Goal: Use online tool/utility: Utilize a website feature to perform a specific function

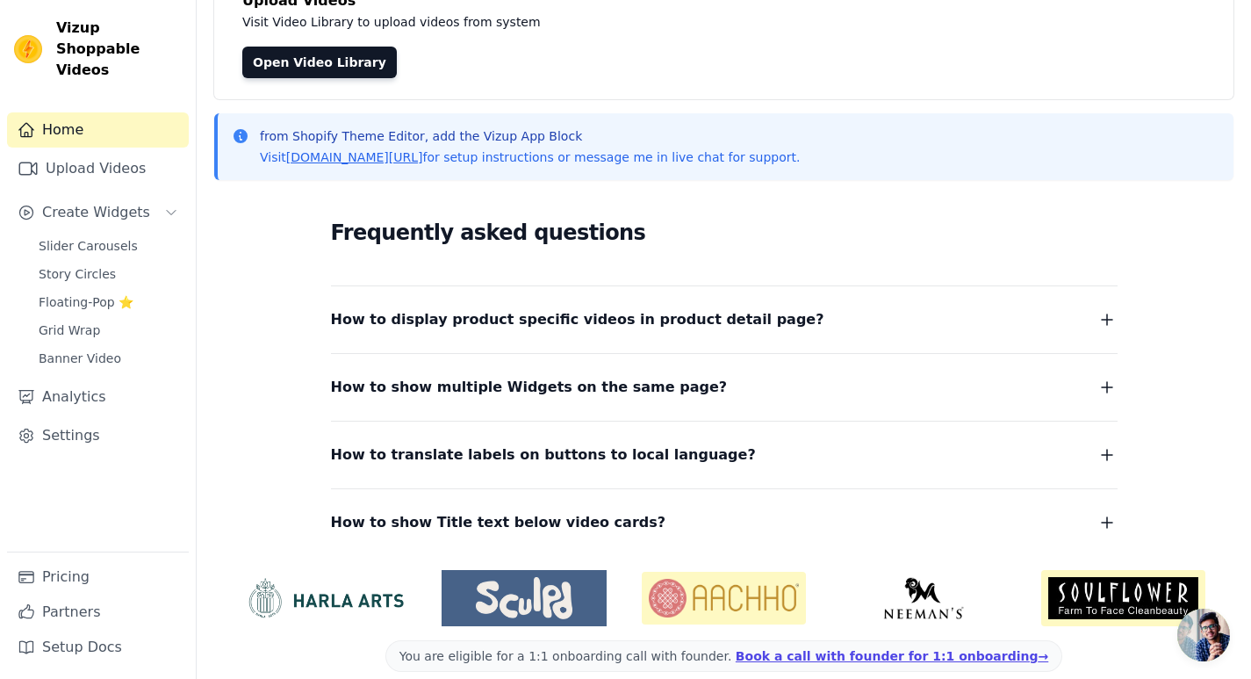
scroll to position [157, 0]
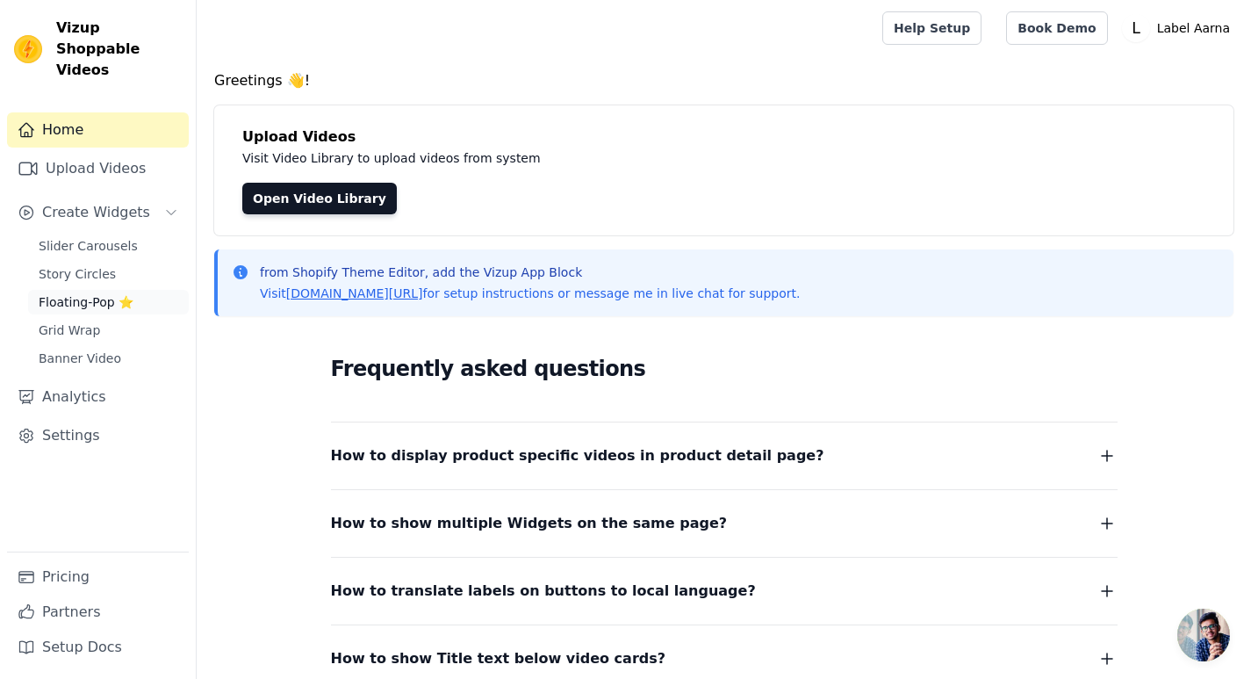
click at [93, 293] on span "Floating-Pop ⭐" at bounding box center [86, 302] width 95 height 18
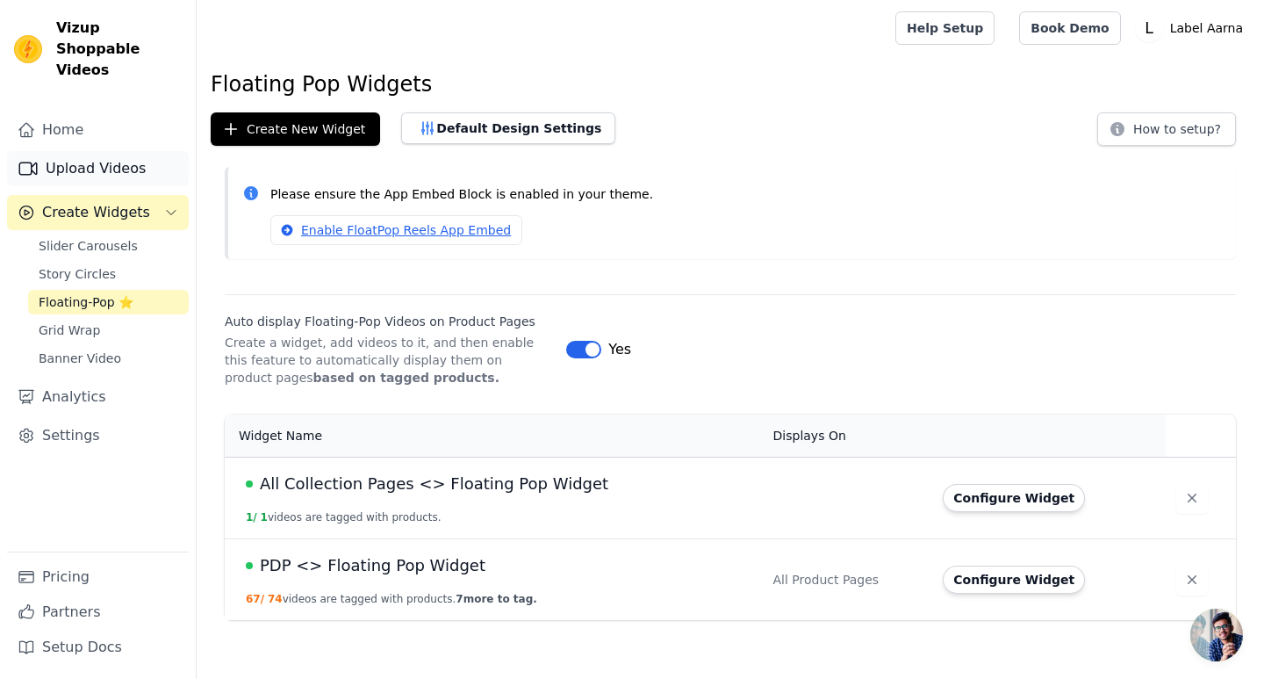
click at [88, 151] on link "Upload Videos" at bounding box center [98, 168] width 182 height 35
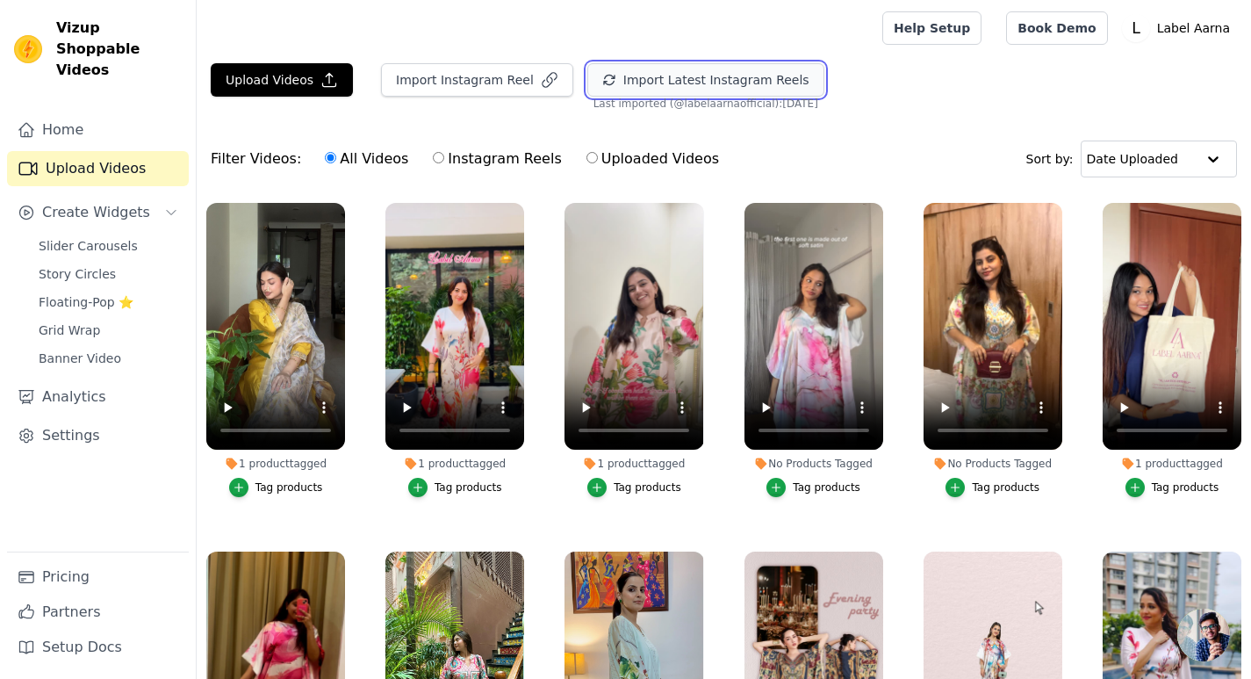
click at [665, 78] on button "Import Latest Instagram Reels" at bounding box center [705, 79] width 237 height 33
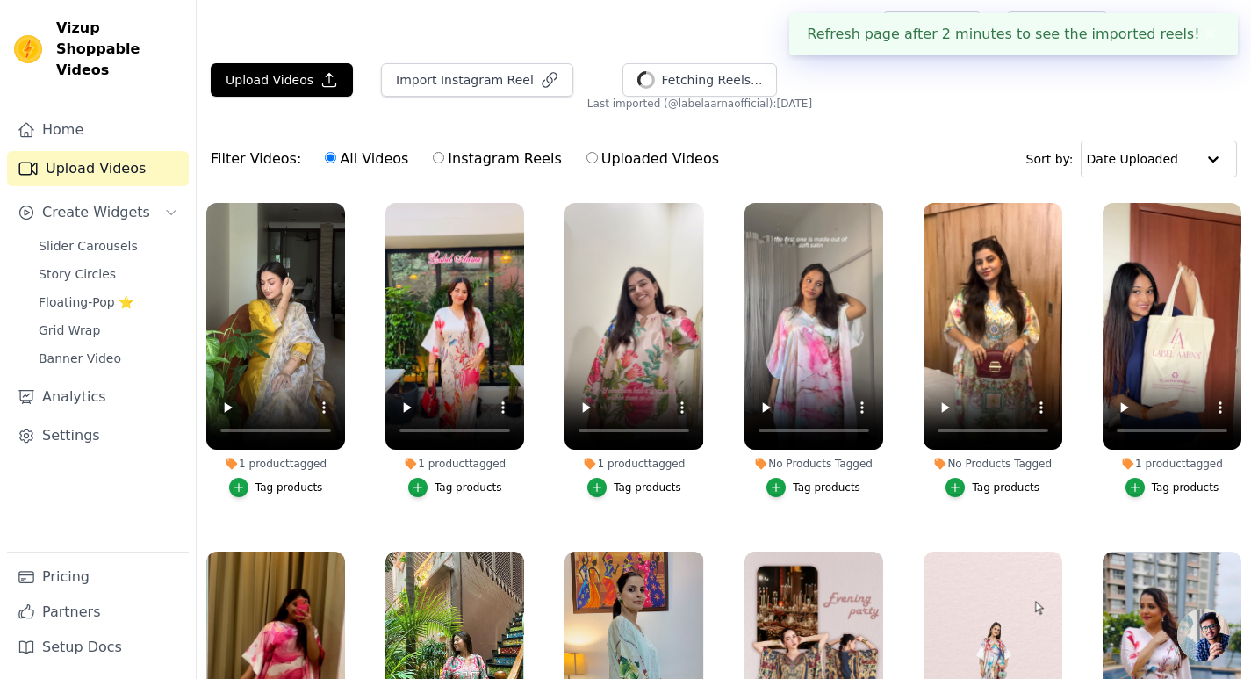
click at [1203, 34] on button "✖" at bounding box center [1210, 34] width 20 height 21
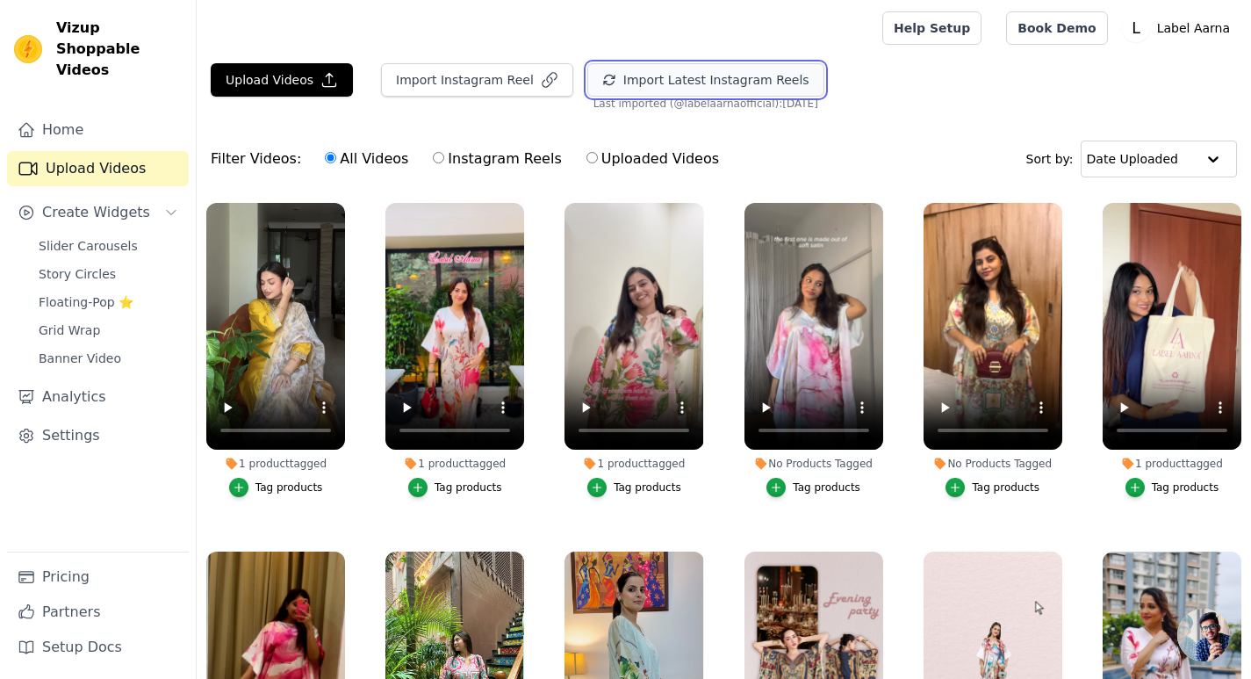
click at [708, 68] on button "Import Latest Instagram Reels" at bounding box center [705, 79] width 237 height 33
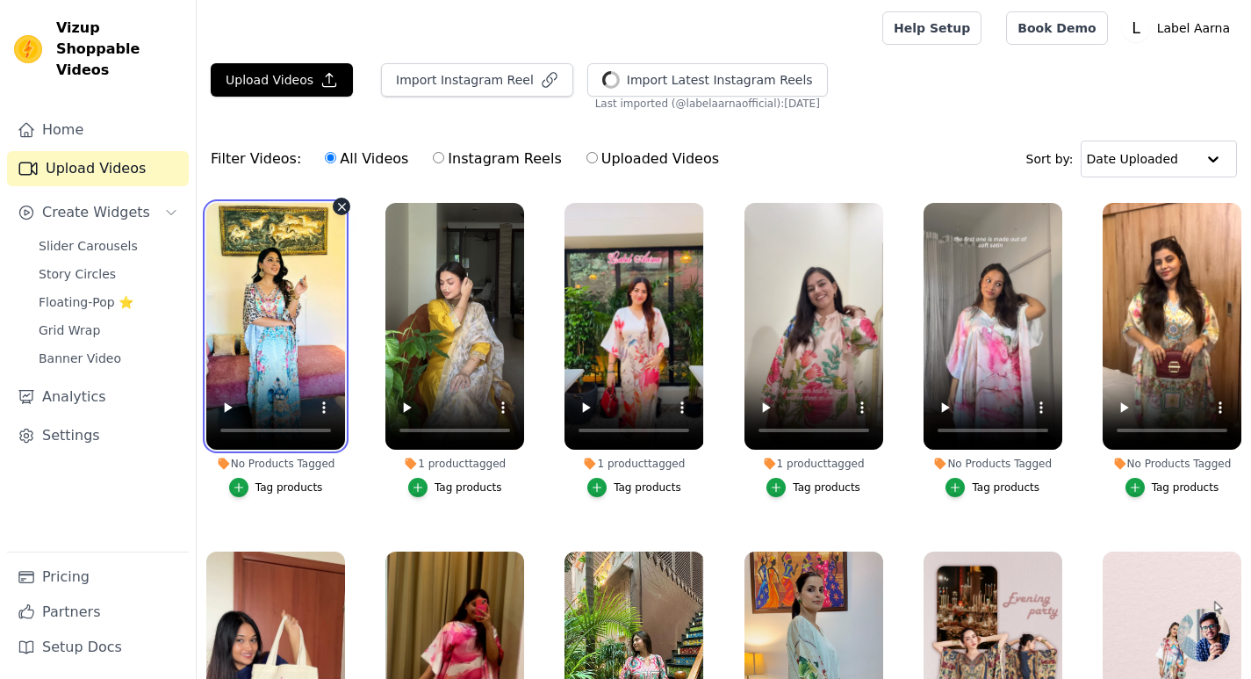
click at [269, 331] on video at bounding box center [275, 326] width 139 height 247
click at [265, 344] on video at bounding box center [275, 326] width 139 height 247
click at [280, 481] on div "Tag products" at bounding box center [289, 487] width 68 height 14
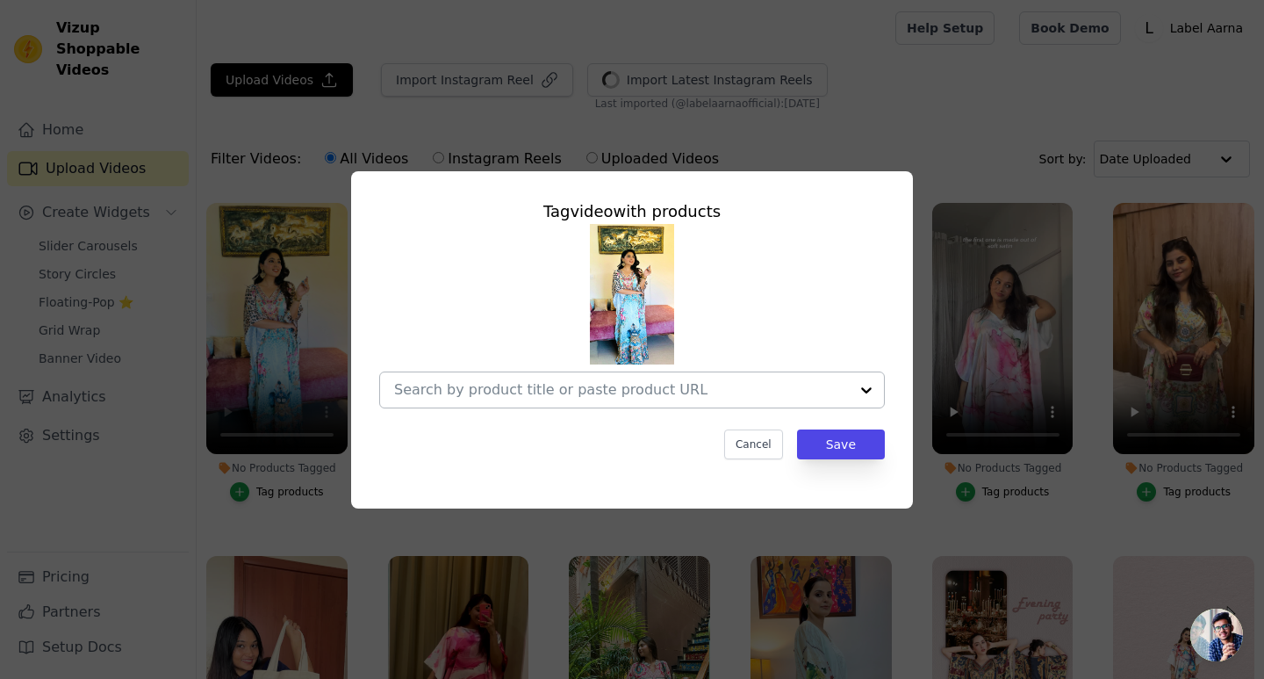
click at [515, 399] on div at bounding box center [621, 389] width 455 height 35
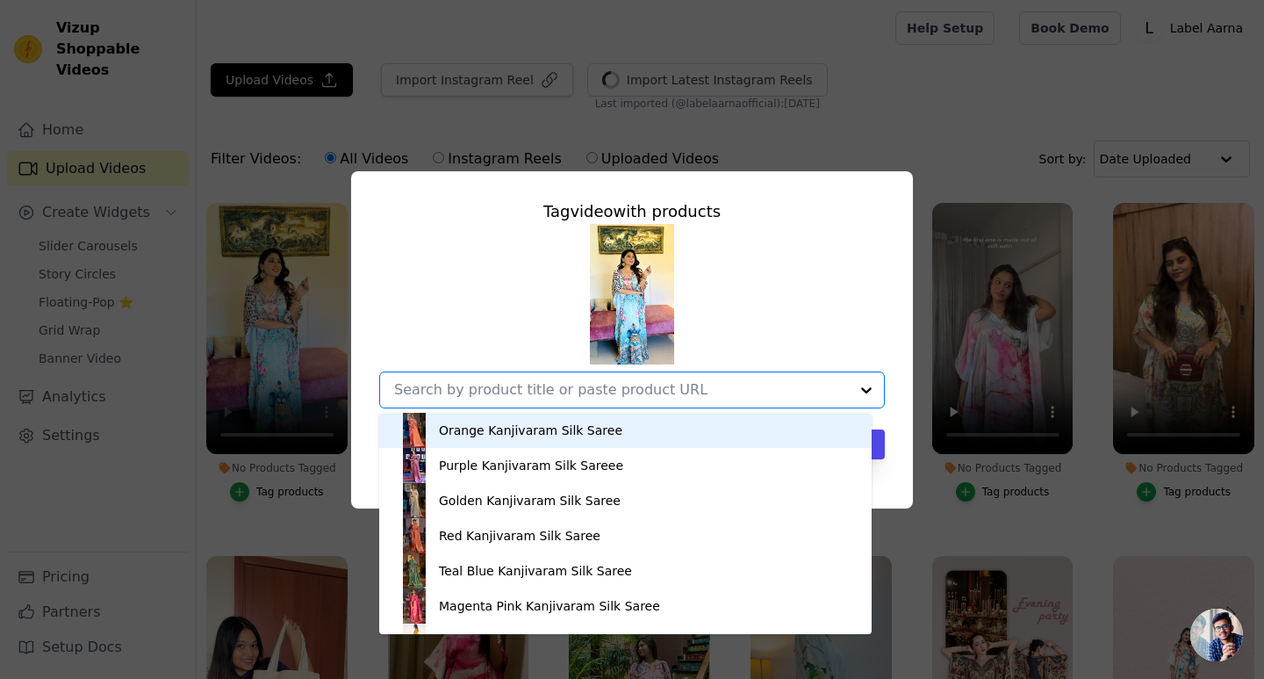
paste input "Sapphire Petals Soft Satin Women Kaftan with Rhinestones"
type input "Sapphire Petals Soft Satin Women Kaftan with Rhinestones"
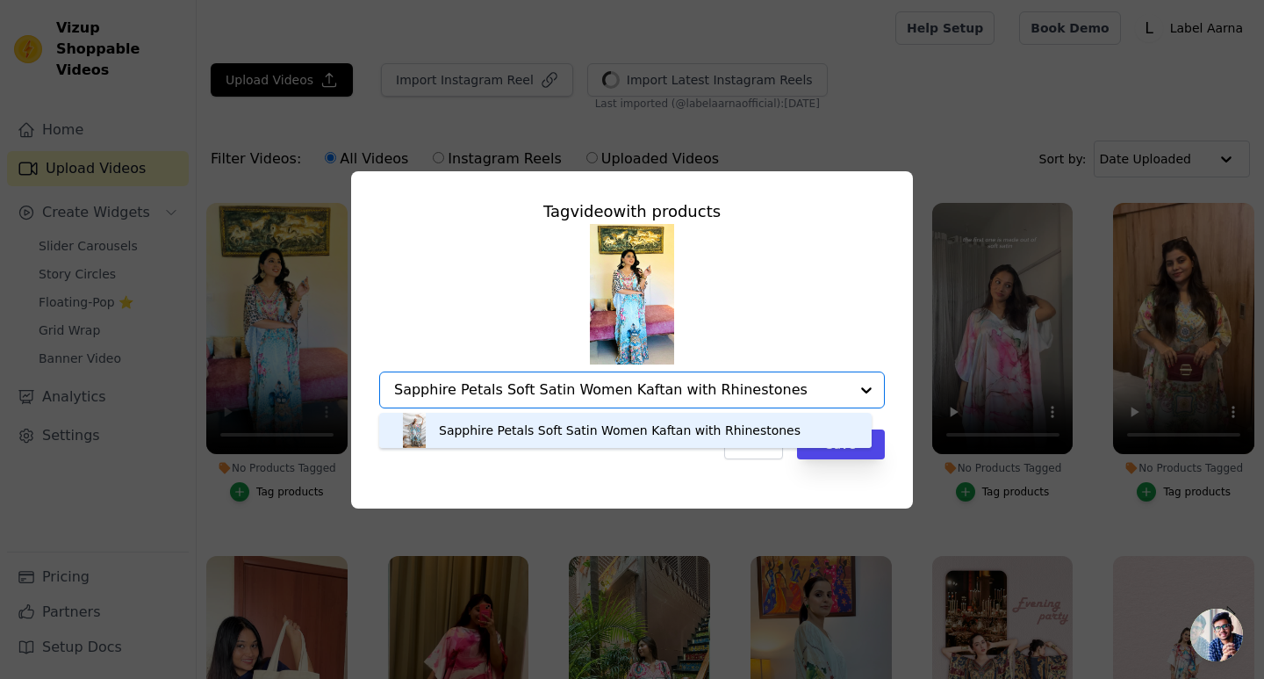
click at [499, 431] on div "Sapphire Petals Soft Satin Women Kaftan with Rhinestones" at bounding box center [620, 430] width 362 height 18
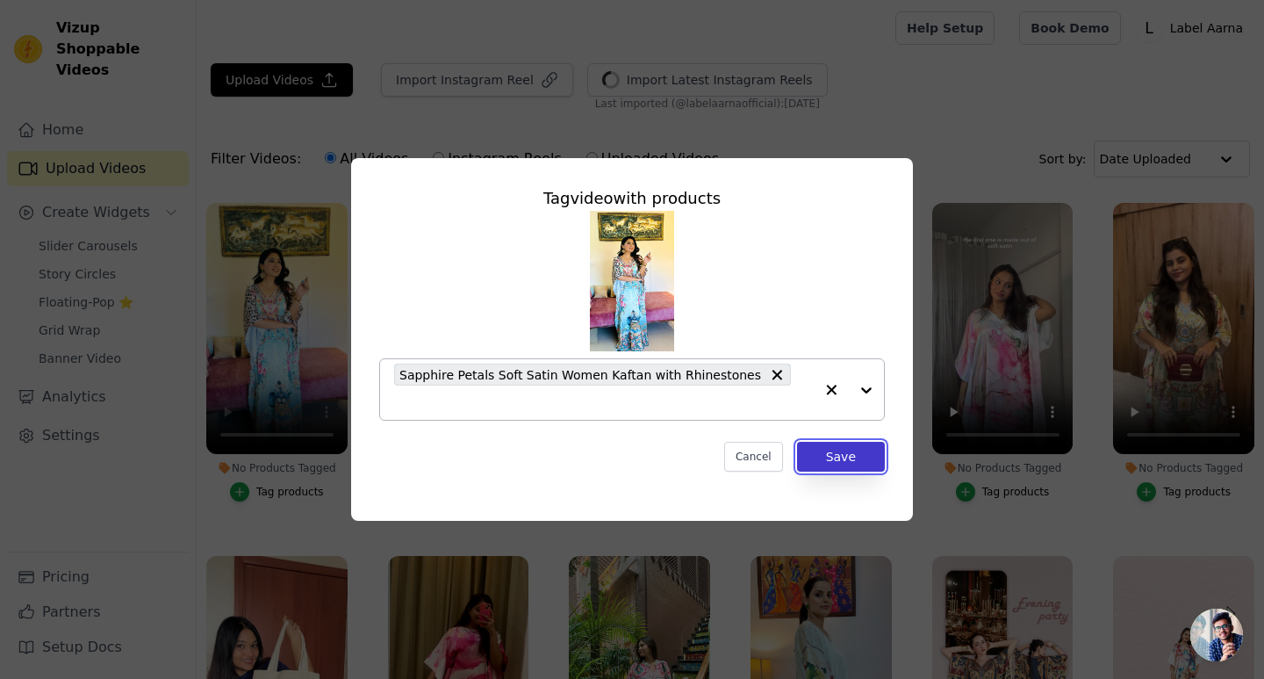
click at [839, 452] on button "Save" at bounding box center [841, 457] width 88 height 30
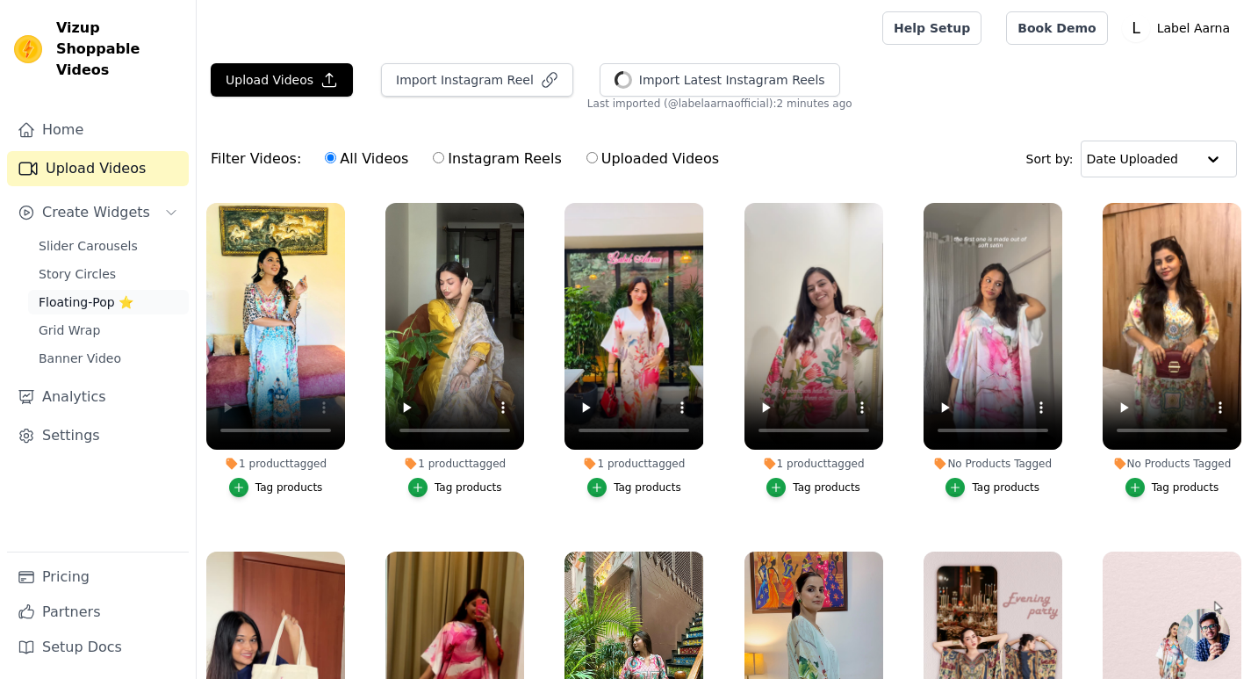
click at [92, 293] on span "Floating-Pop ⭐" at bounding box center [86, 302] width 95 height 18
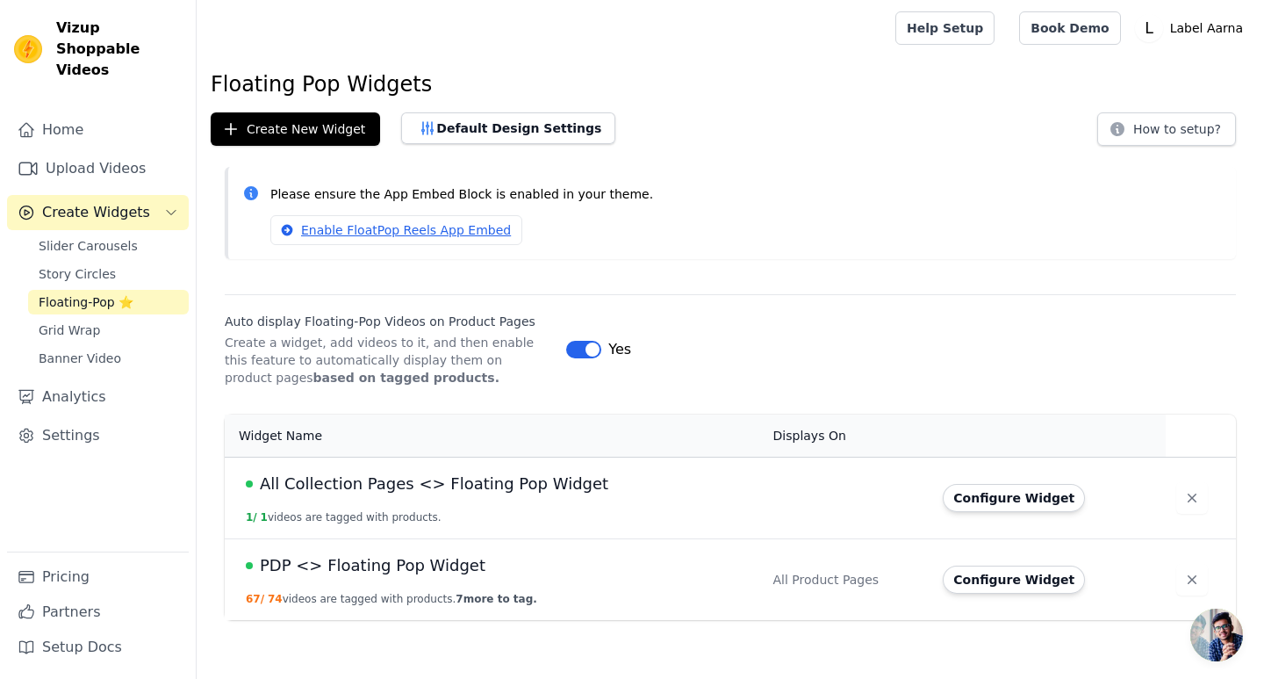
click at [382, 565] on span "PDP <> Floating Pop Widget" at bounding box center [373, 565] width 226 height 25
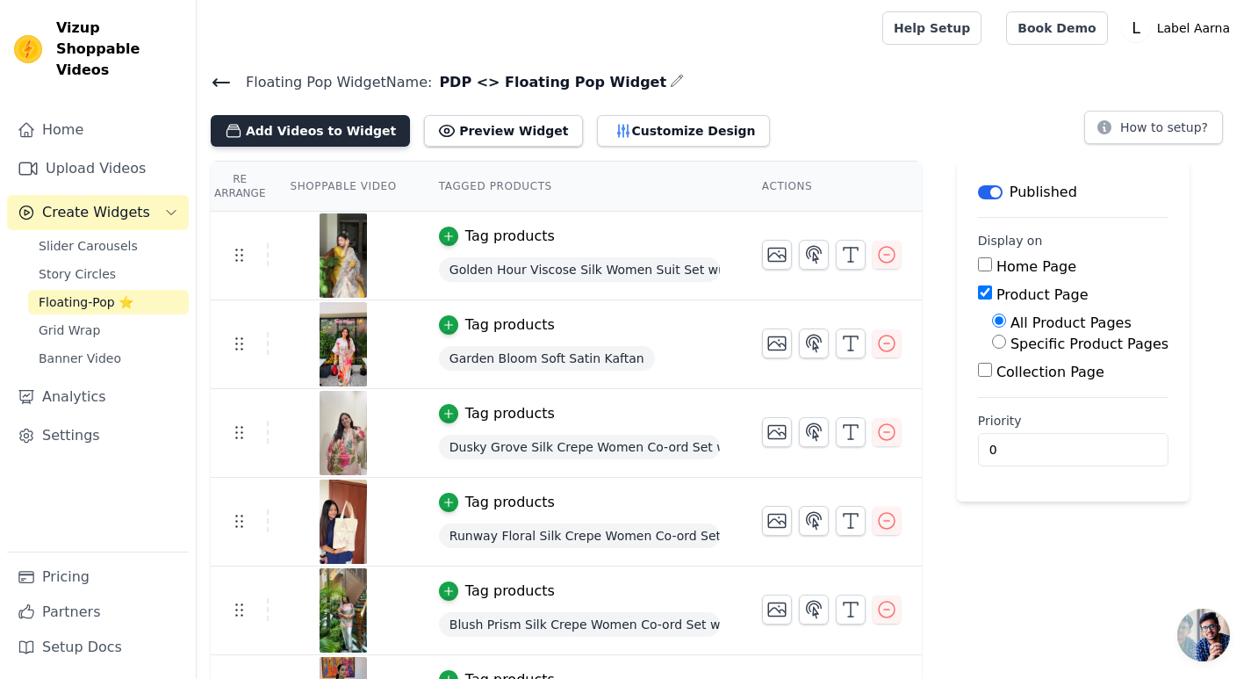
click at [328, 128] on button "Add Videos to Widget" at bounding box center [310, 131] width 199 height 32
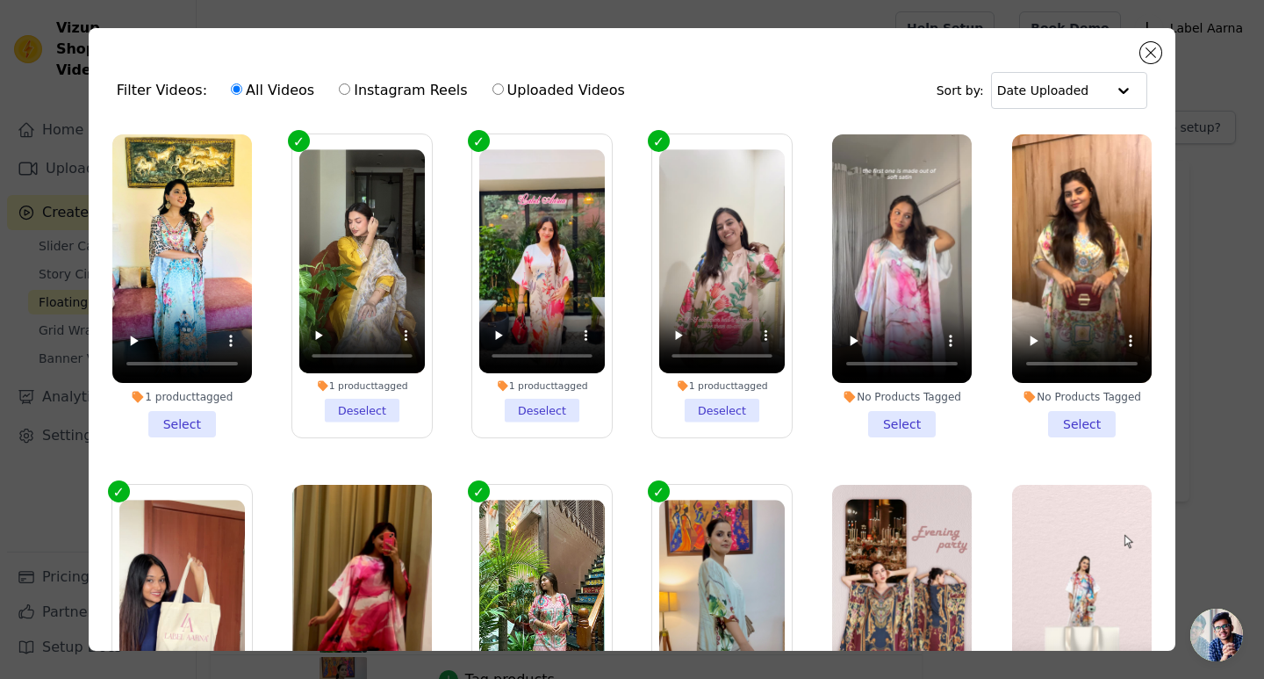
click at [180, 415] on li "1 product tagged Select" at bounding box center [182, 285] width 140 height 303
click at [0, 0] on input "1 product tagged Select" at bounding box center [0, 0] width 0 height 0
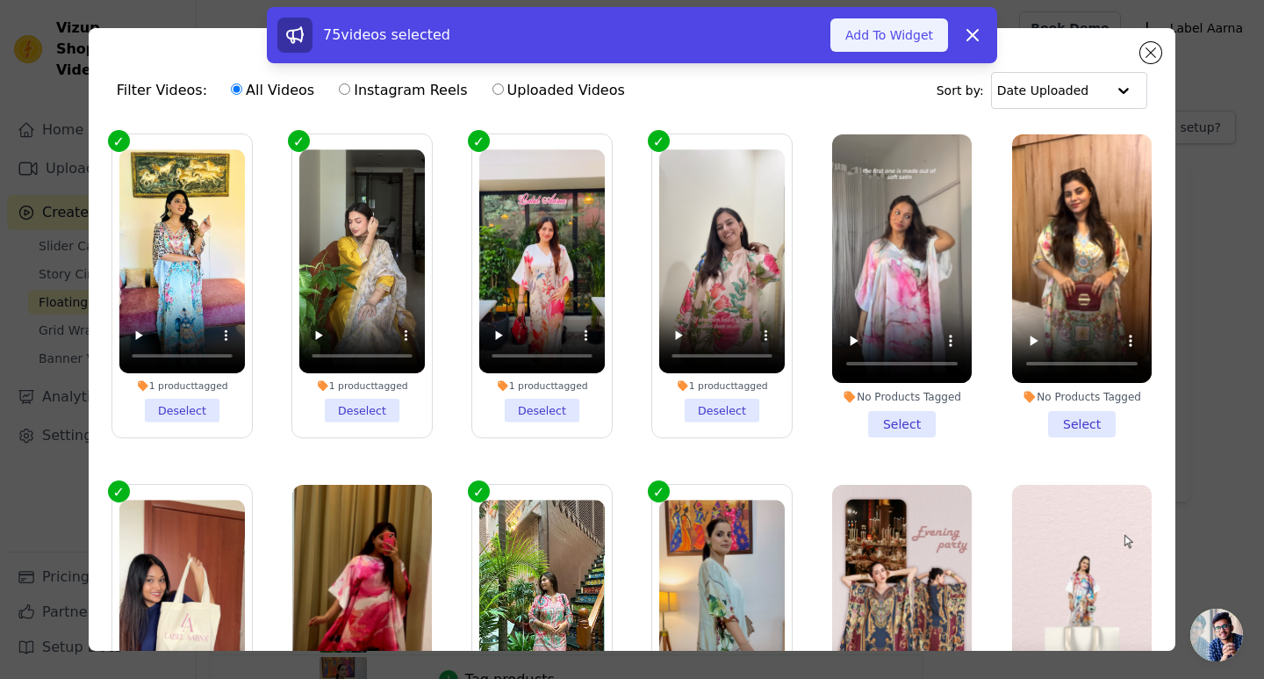
click at [878, 39] on button "Add To Widget" at bounding box center [889, 34] width 118 height 33
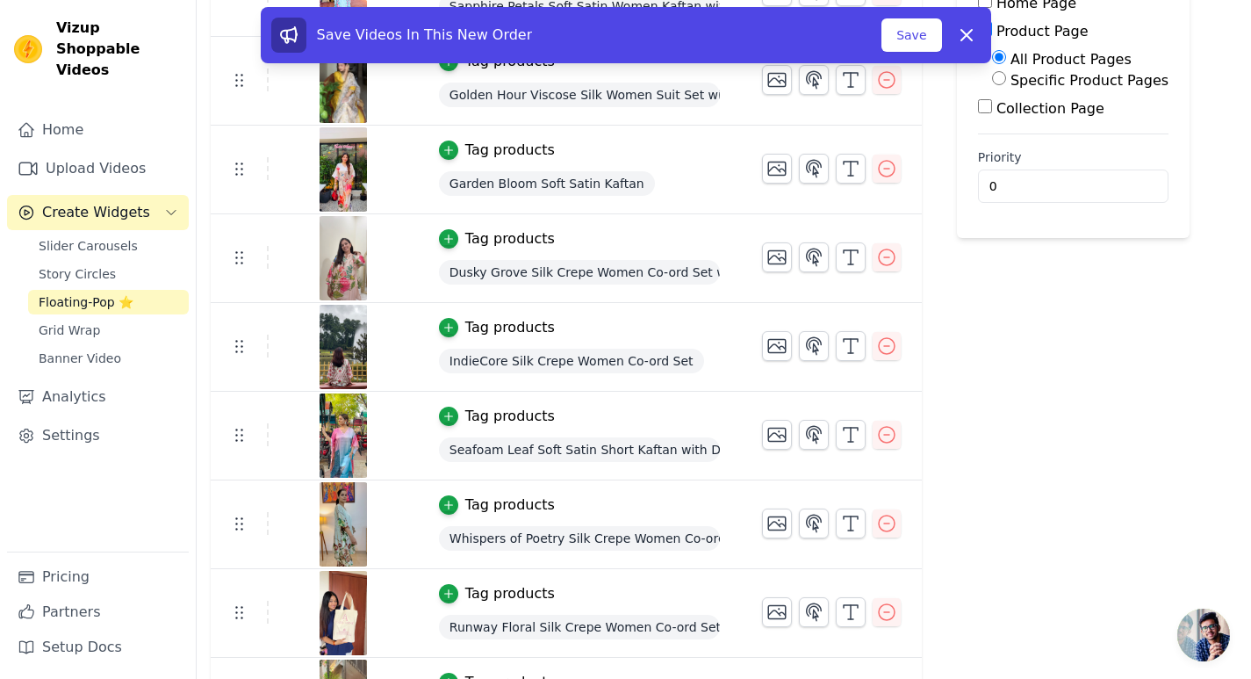
scroll to position [351, 0]
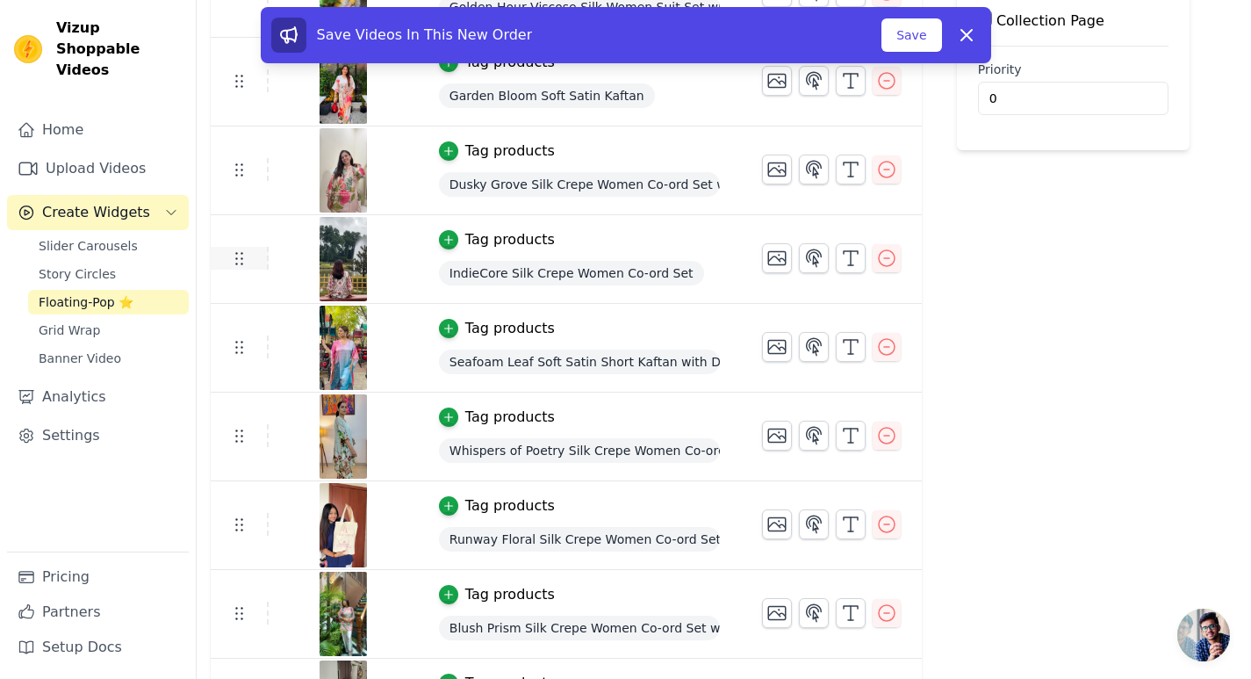
click at [239, 262] on icon at bounding box center [238, 258] width 21 height 21
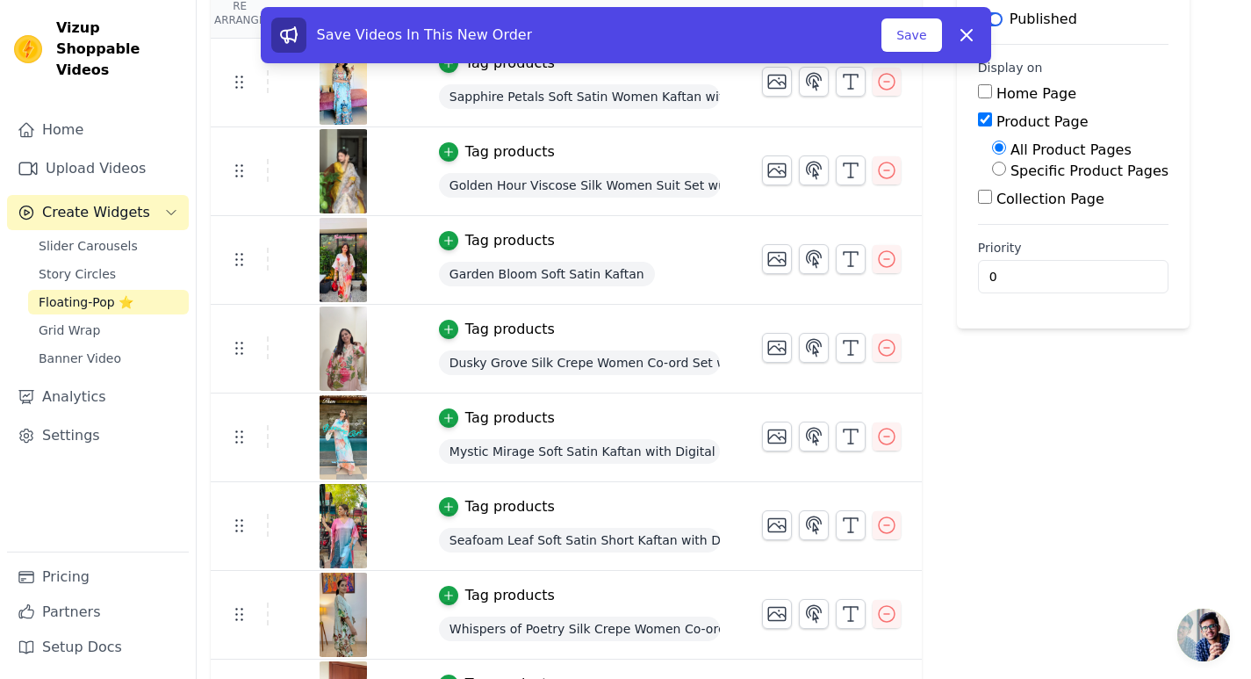
scroll to position [88, 0]
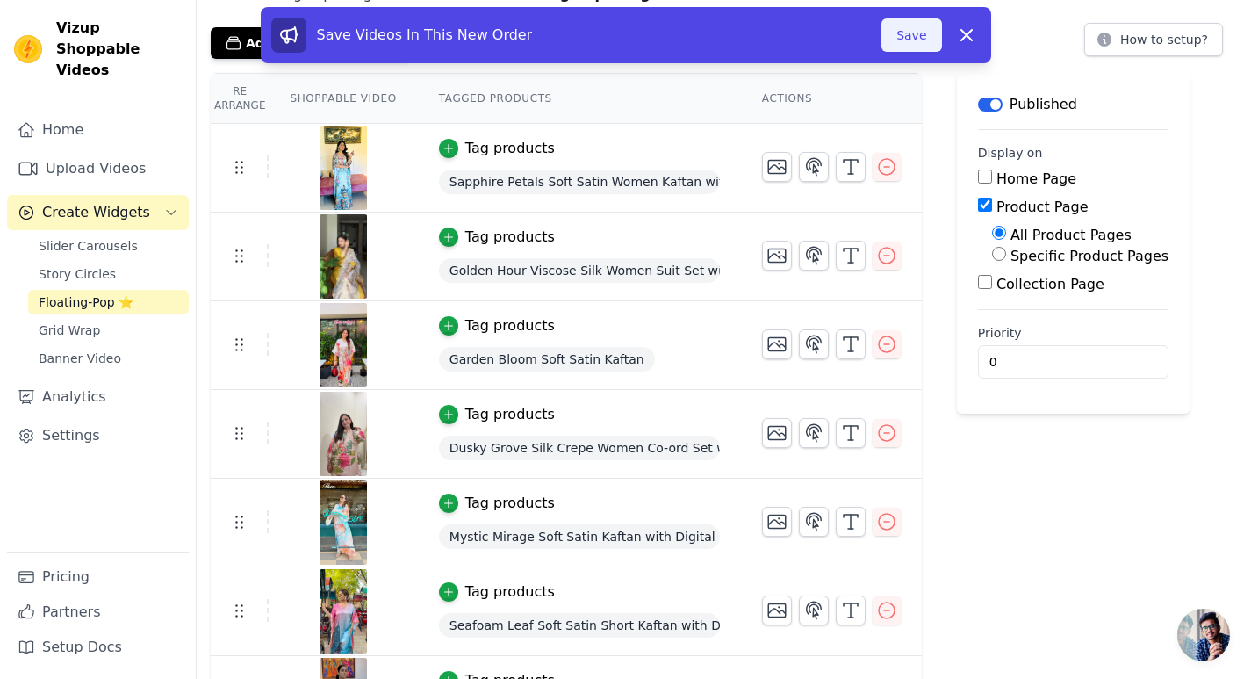
click at [915, 37] on button "Save" at bounding box center [911, 34] width 60 height 33
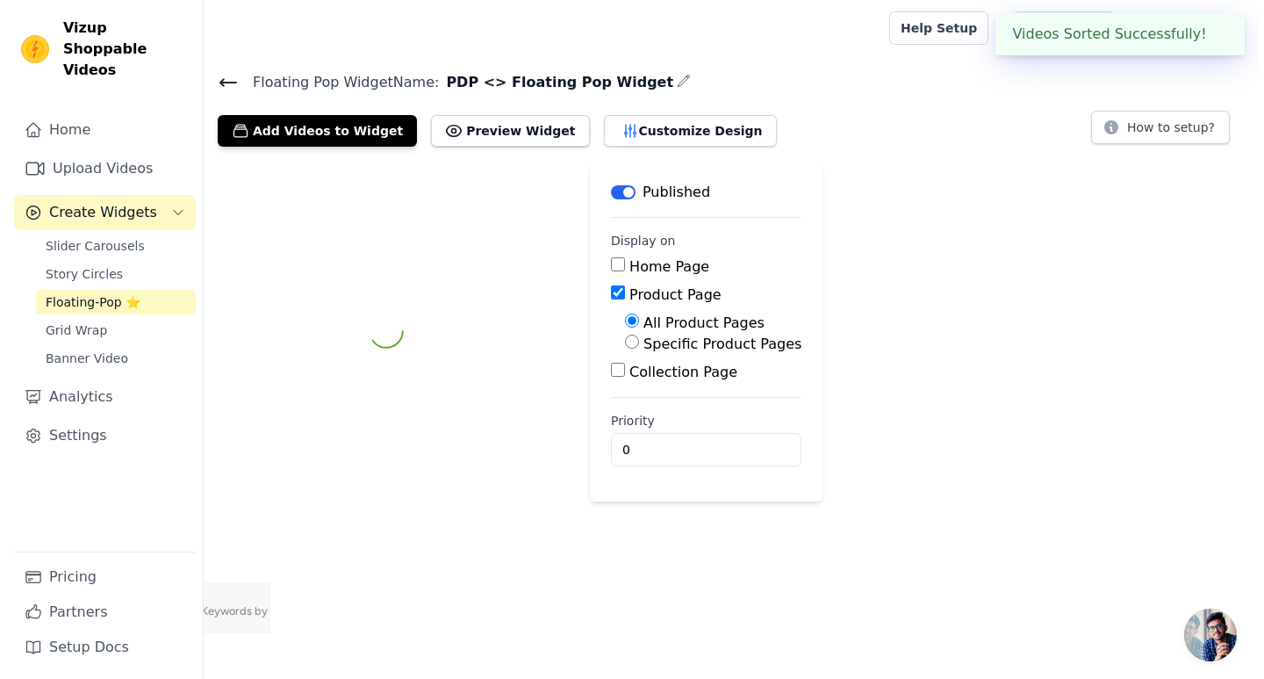
scroll to position [0, 0]
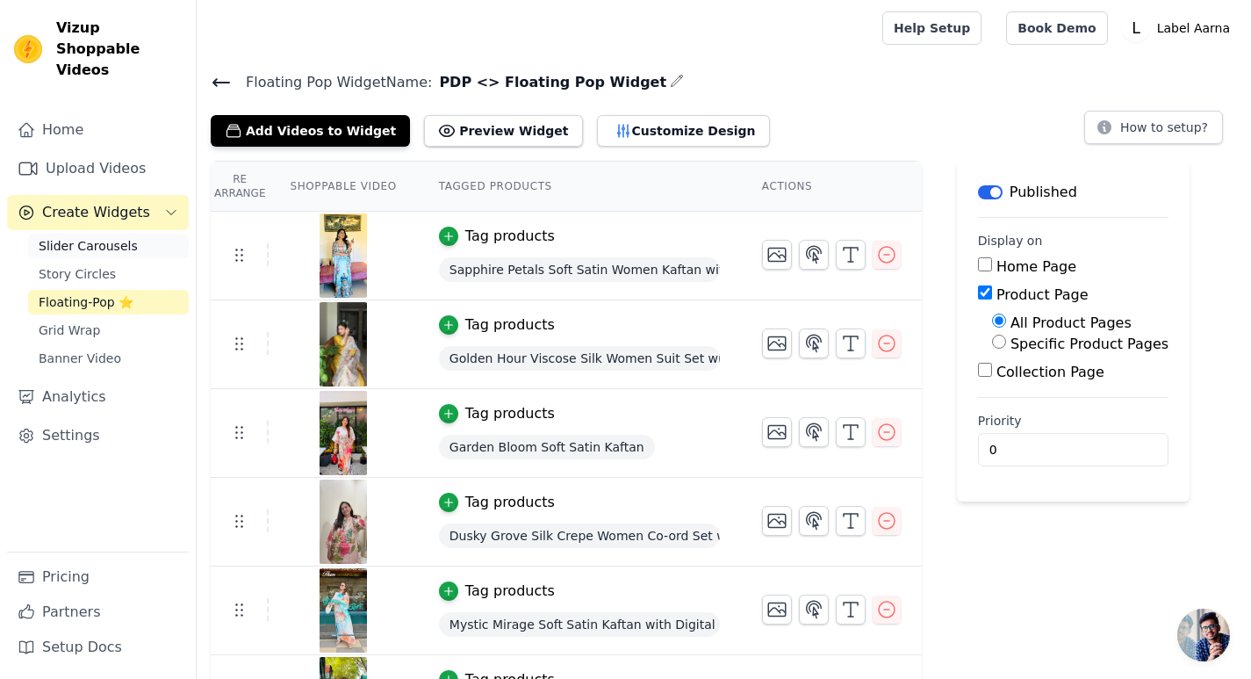
click at [115, 237] on span "Slider Carousels" at bounding box center [88, 246] width 99 height 18
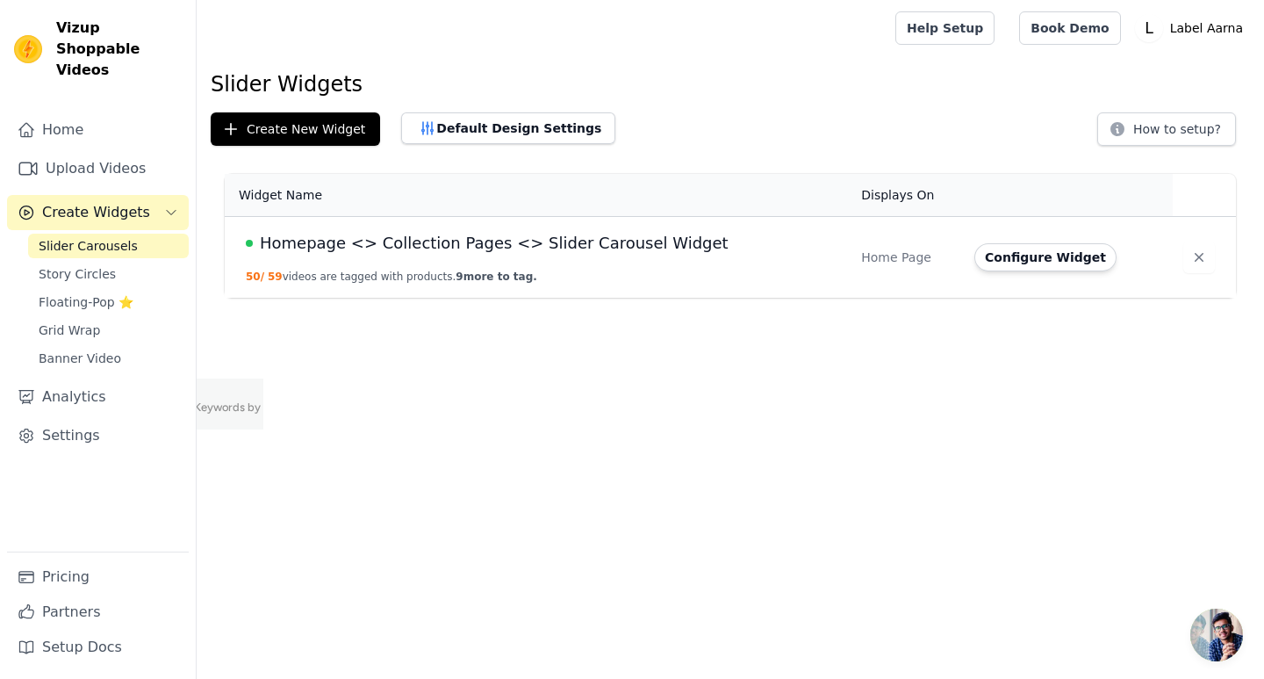
click at [437, 241] on span "Homepage <> Collection Pages <> Slider Carousel Widget" at bounding box center [494, 243] width 469 height 25
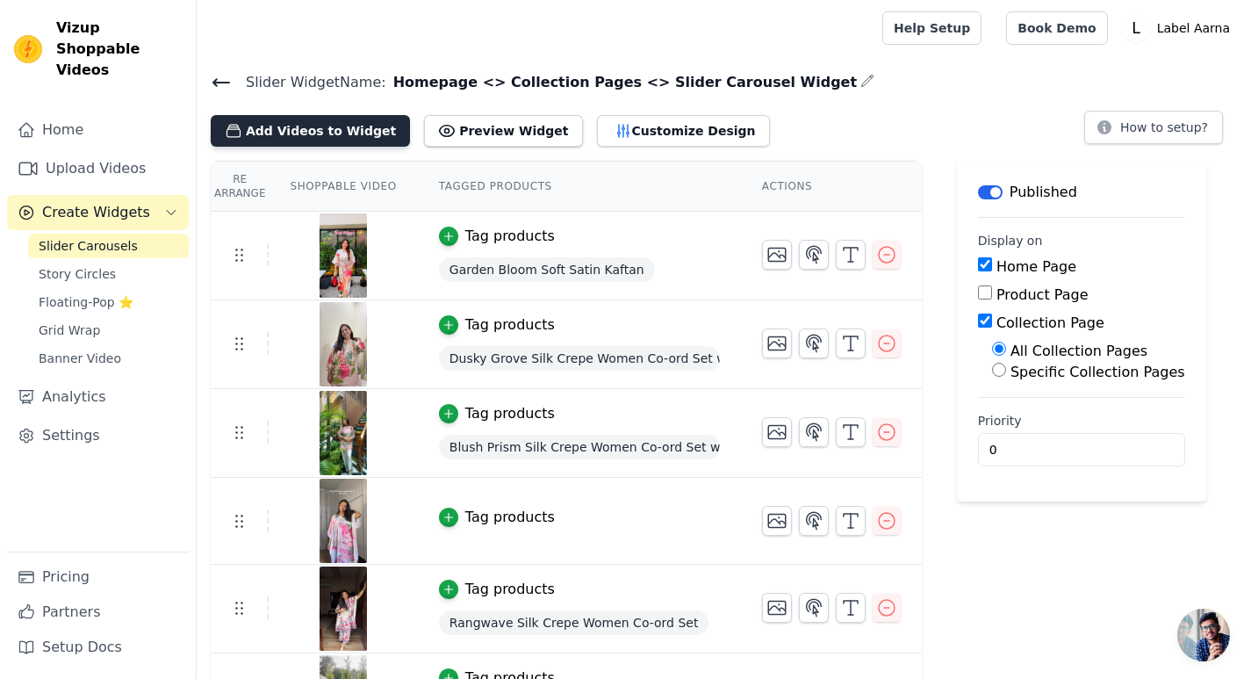
click at [304, 133] on button "Add Videos to Widget" at bounding box center [310, 131] width 199 height 32
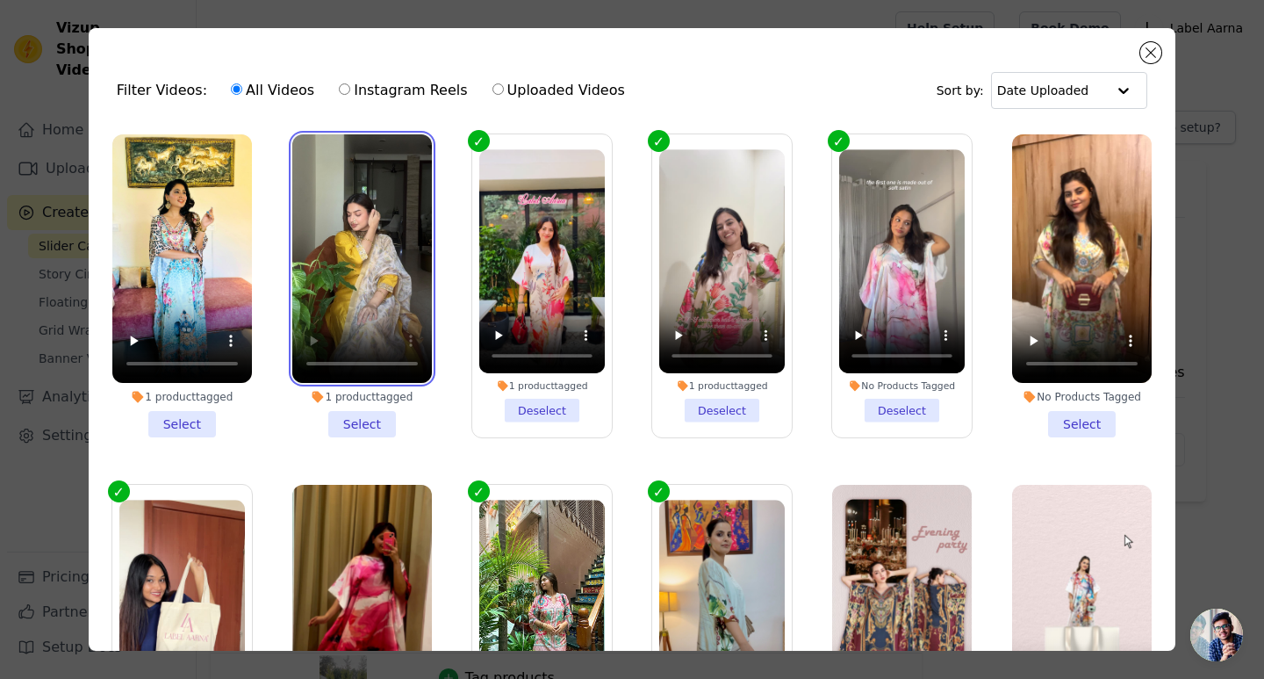
click at [342, 274] on video at bounding box center [362, 258] width 140 height 248
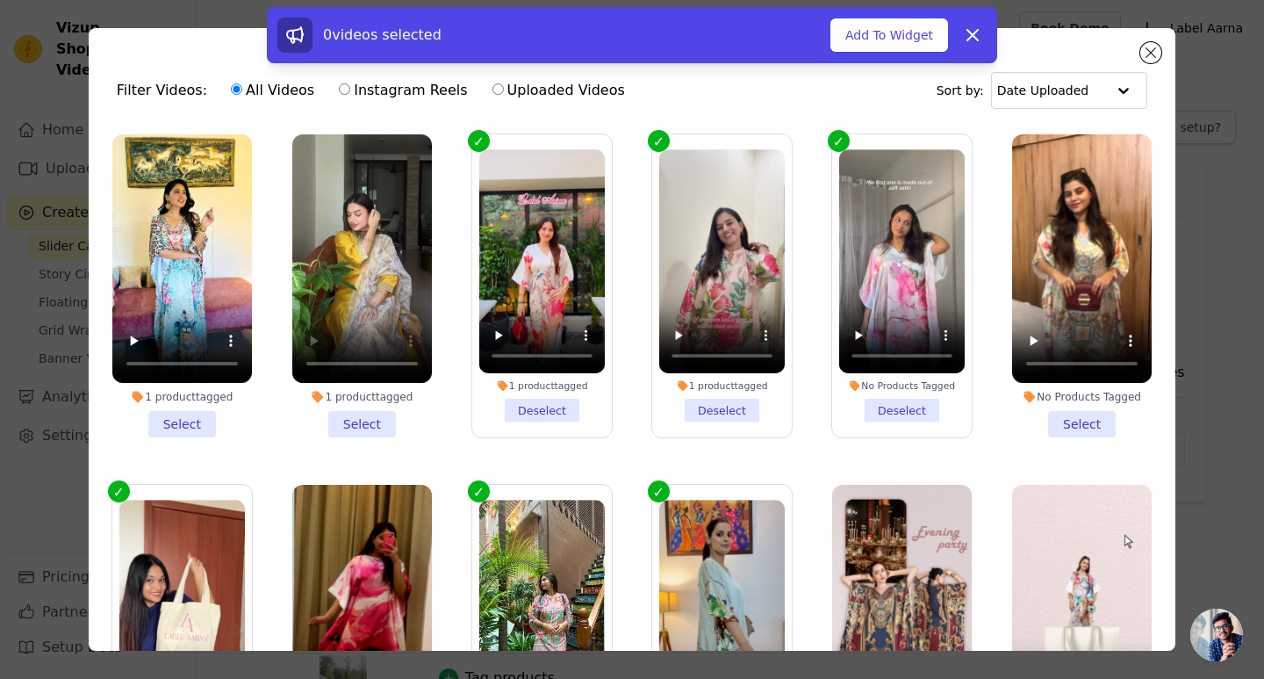
drag, startPoint x: 363, startPoint y: 419, endPoint x: 302, endPoint y: 414, distance: 61.6
click at [363, 420] on li "1 product tagged Select" at bounding box center [362, 285] width 140 height 303
click at [0, 0] on input "1 product tagged Select" at bounding box center [0, 0] width 0 height 0
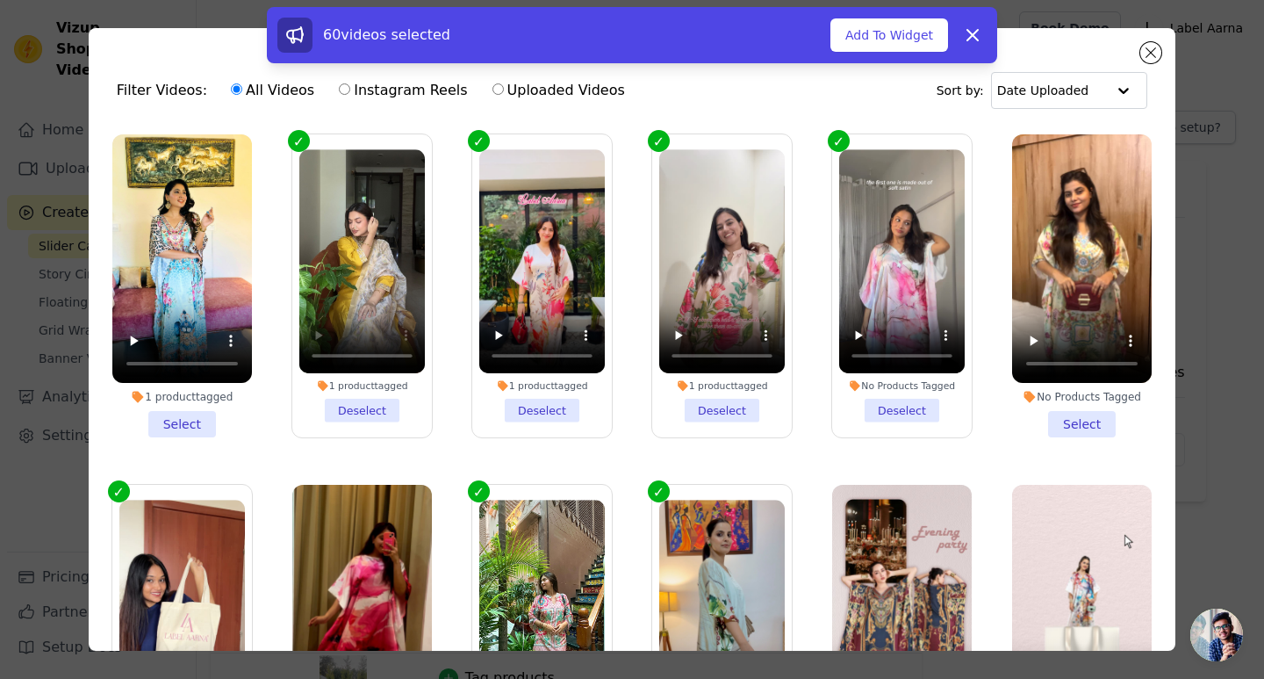
click at [169, 424] on li "1 product tagged Select" at bounding box center [182, 285] width 140 height 303
click at [0, 0] on input "1 product tagged Select" at bounding box center [0, 0] width 0 height 0
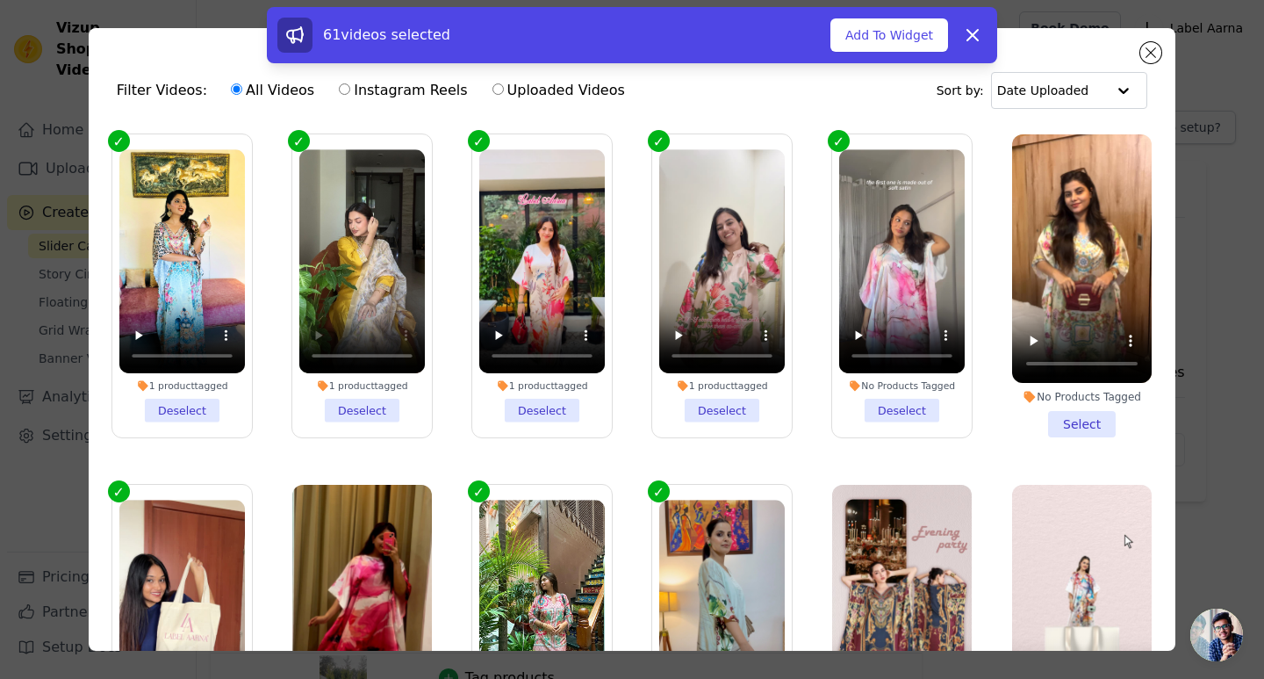
click at [883, 15] on div "61 videos selected Add To Widget Dismiss" at bounding box center [632, 35] width 730 height 56
click at [880, 33] on button "Add To Widget" at bounding box center [889, 34] width 118 height 33
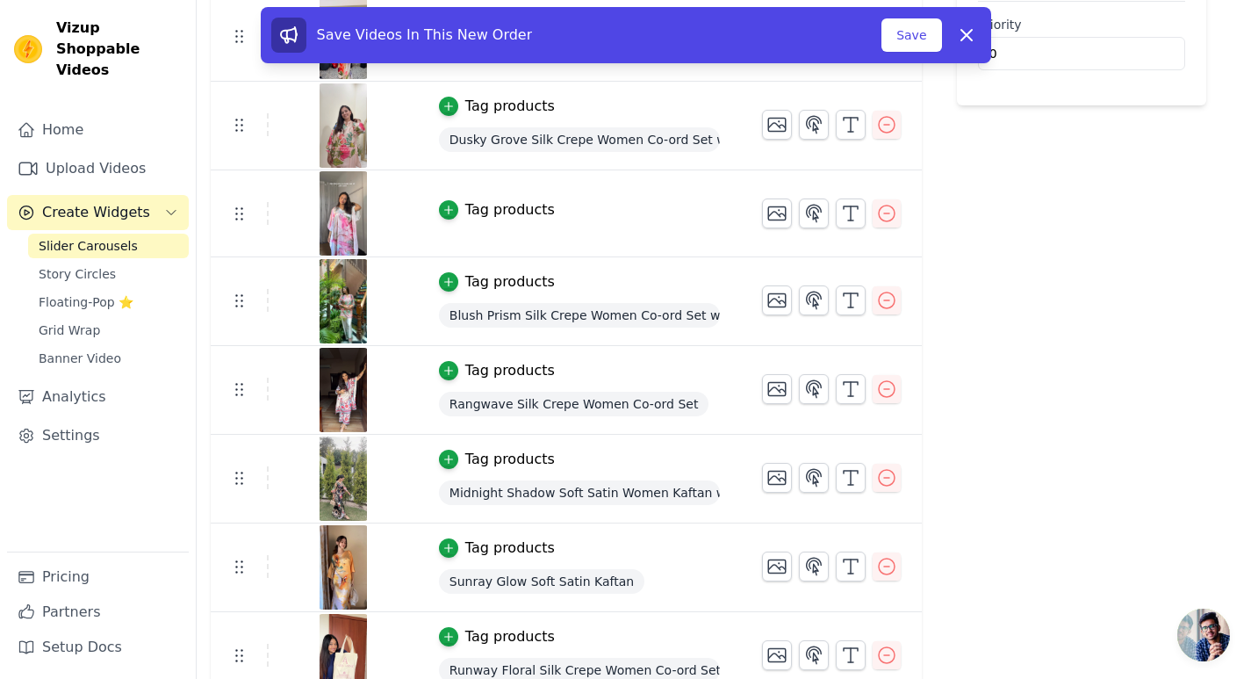
scroll to position [439, 0]
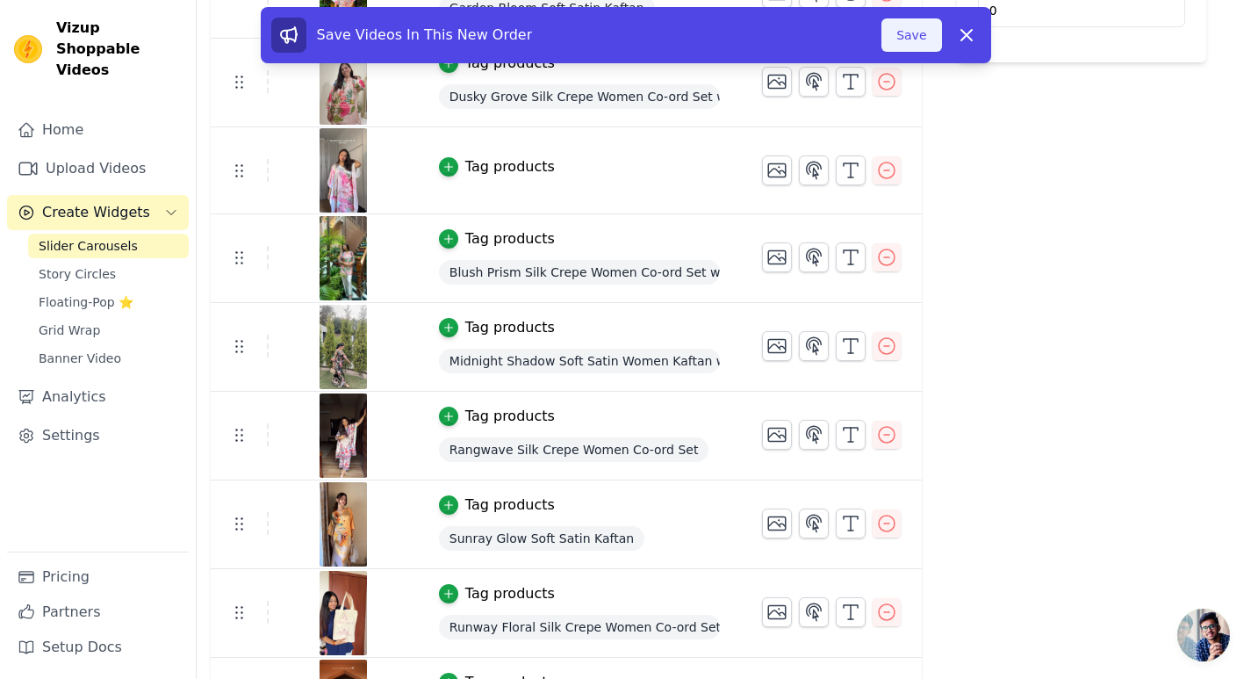
click at [911, 31] on button "Save" at bounding box center [911, 34] width 60 height 33
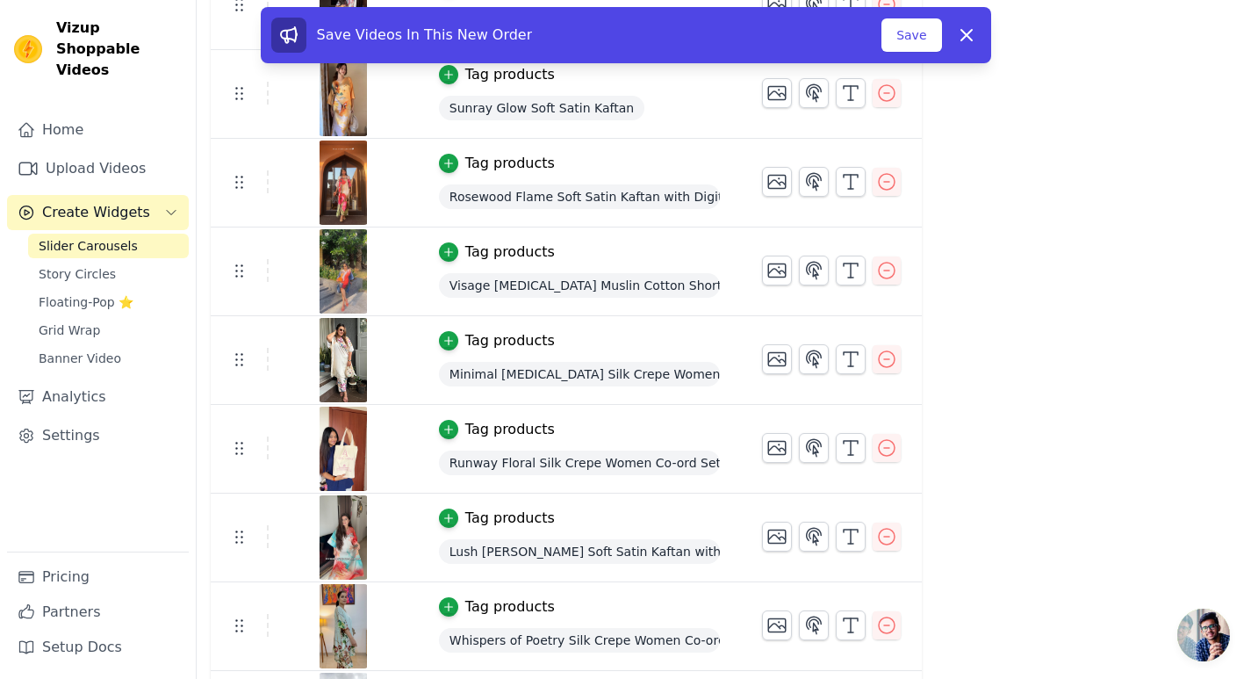
scroll to position [614, 0]
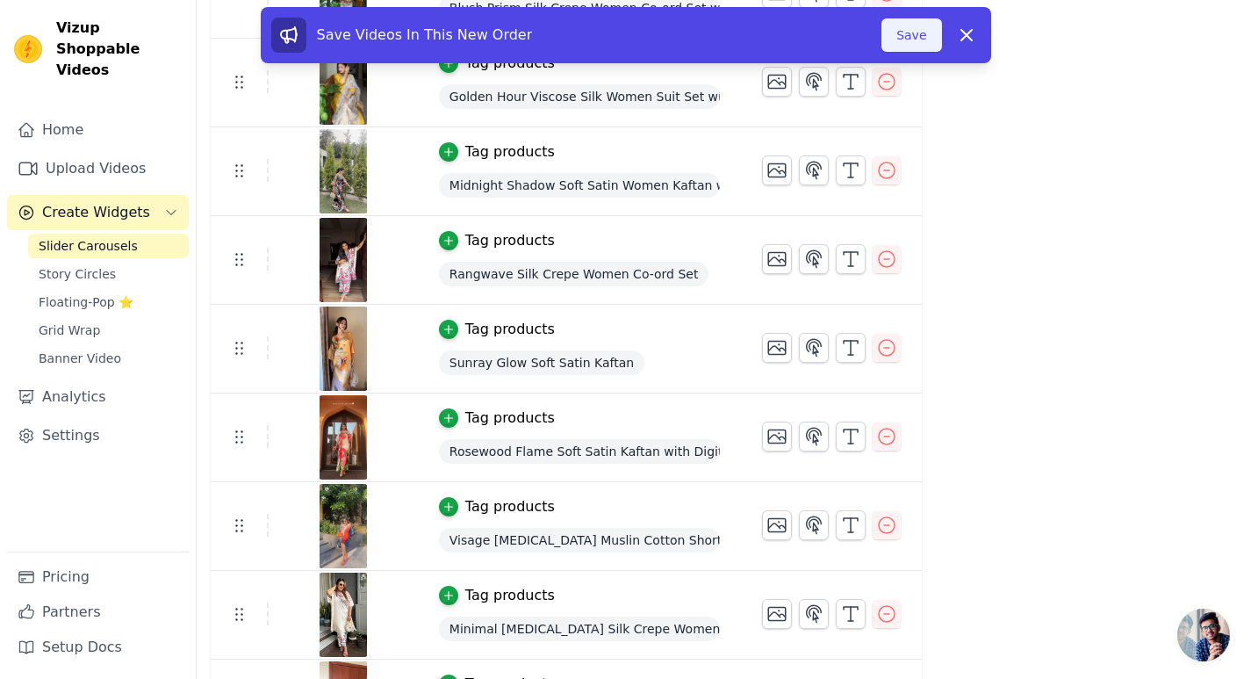
click at [906, 38] on button "Save" at bounding box center [911, 34] width 60 height 33
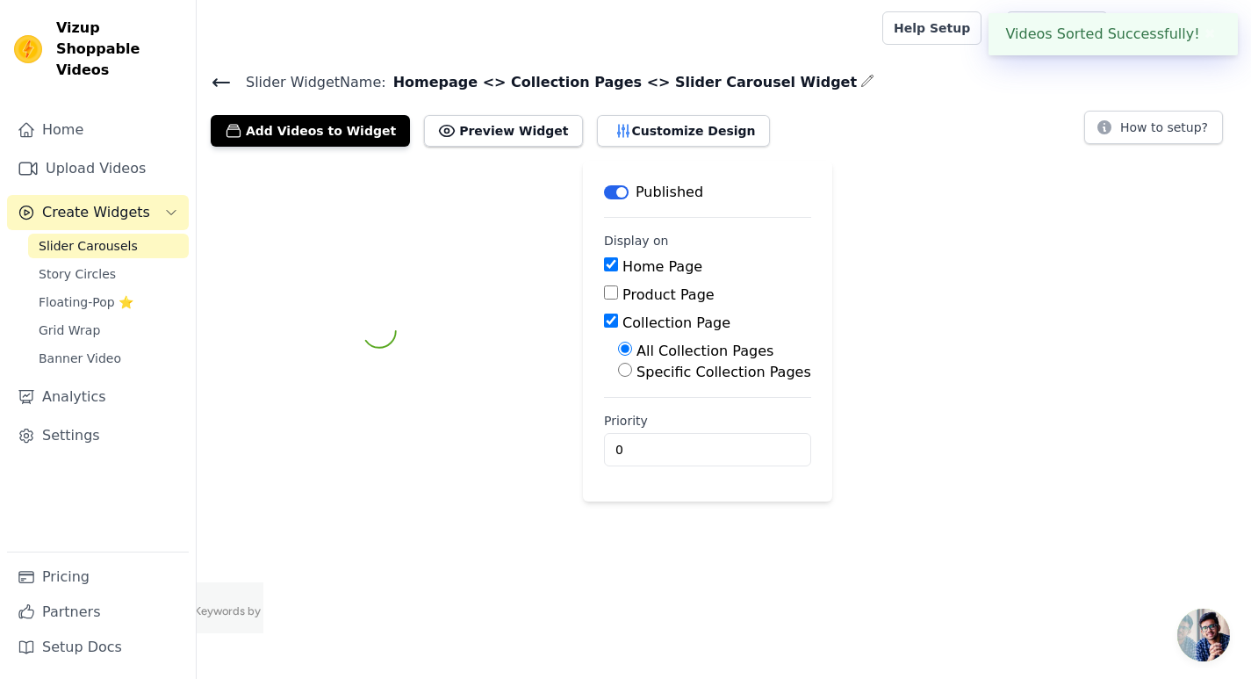
scroll to position [0, 0]
